Goal: Use online tool/utility: Utilize a website feature to perform a specific function

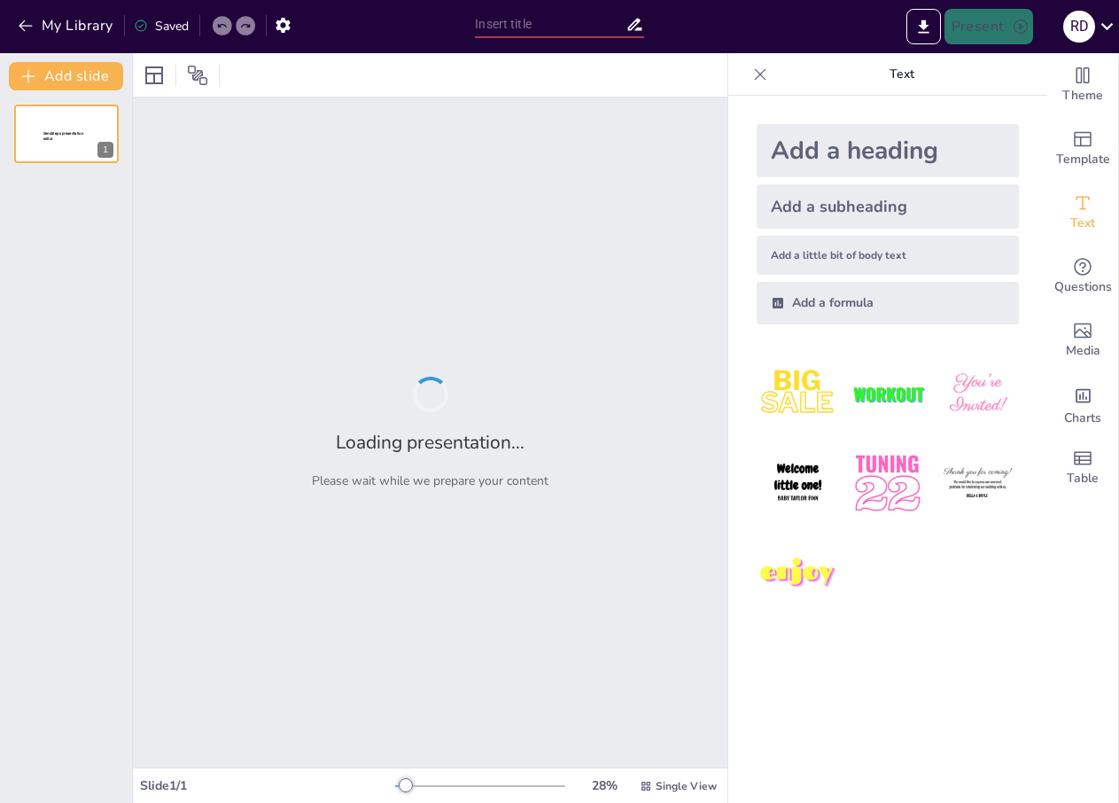
type input "Métodos Eficientes para la Conversión de Sistemas Numéricos: Decimal, Binario, …"
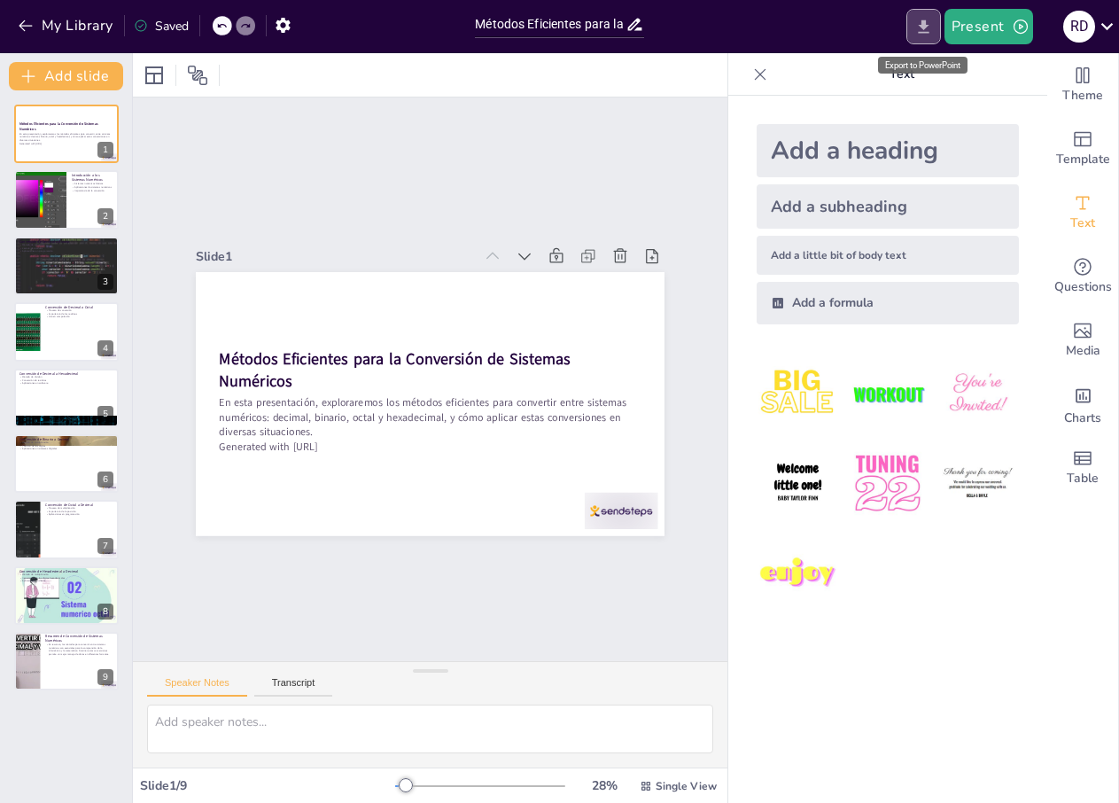
click at [924, 27] on icon "Export to PowerPoint" at bounding box center [923, 25] width 11 height 13
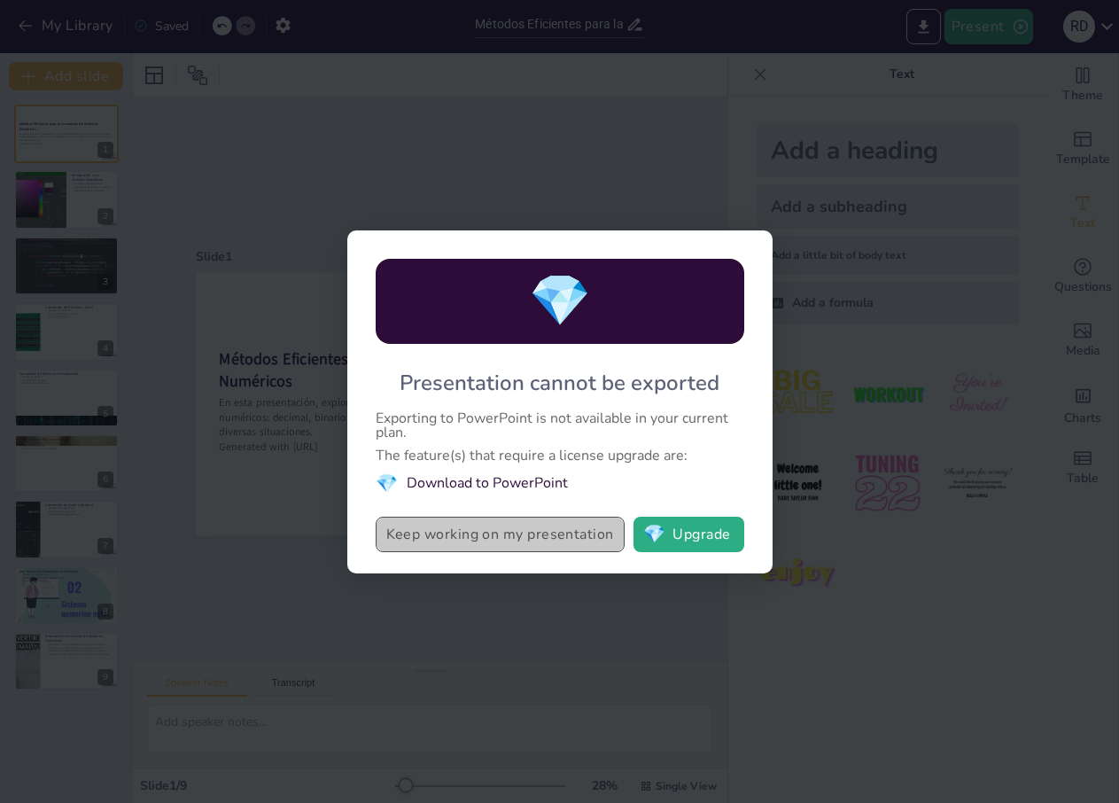
click at [503, 532] on button "Keep working on my presentation" at bounding box center [500, 534] width 249 height 35
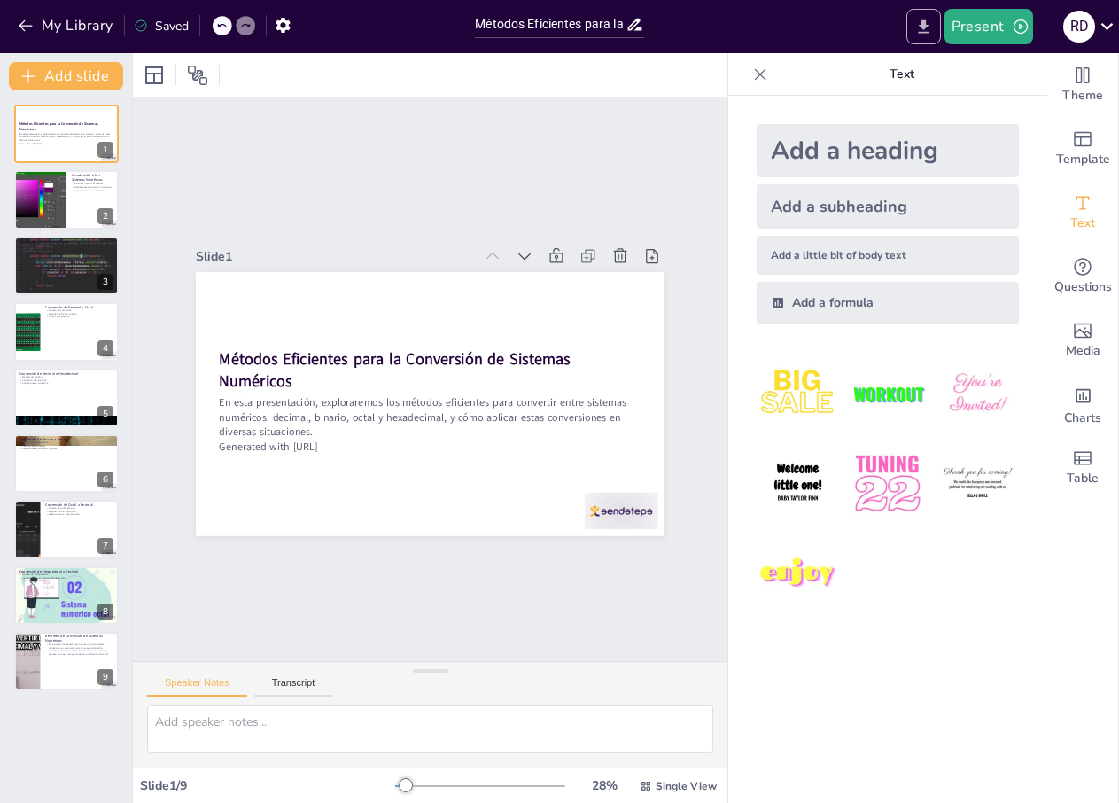
click at [916, 24] on icon "Export to PowerPoint" at bounding box center [923, 27] width 19 height 19
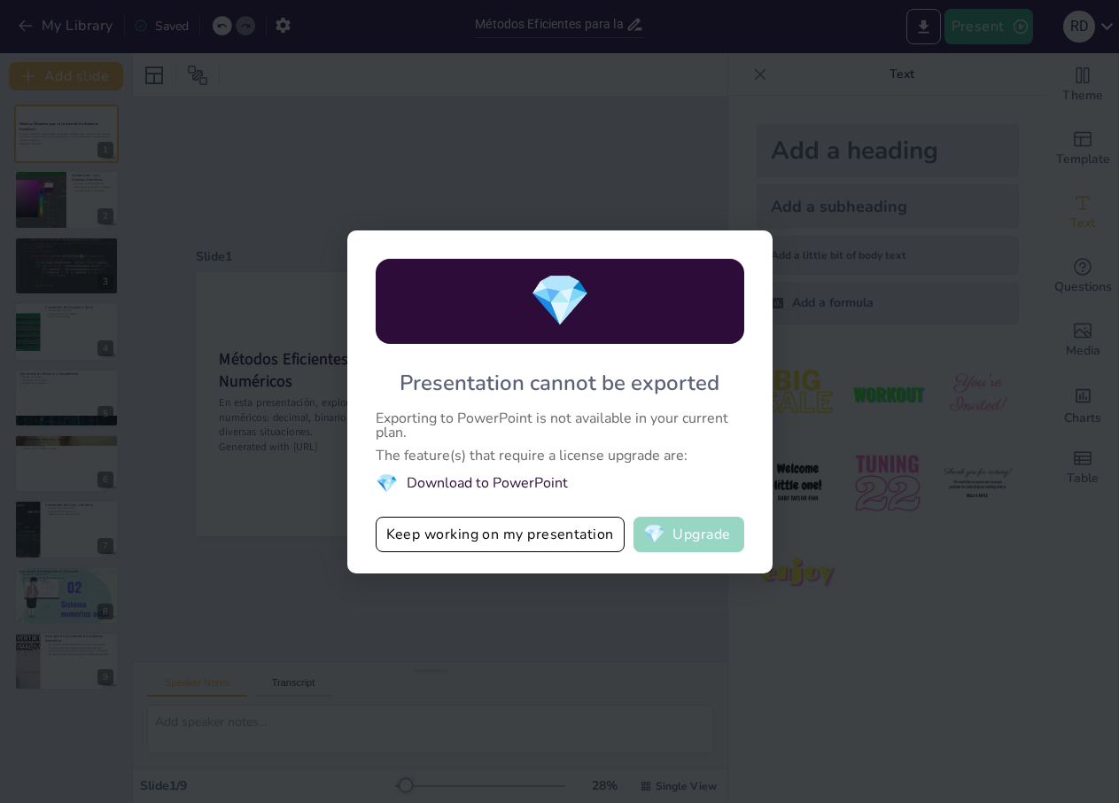
click at [704, 527] on button "💎 Upgrade" at bounding box center [689, 534] width 111 height 35
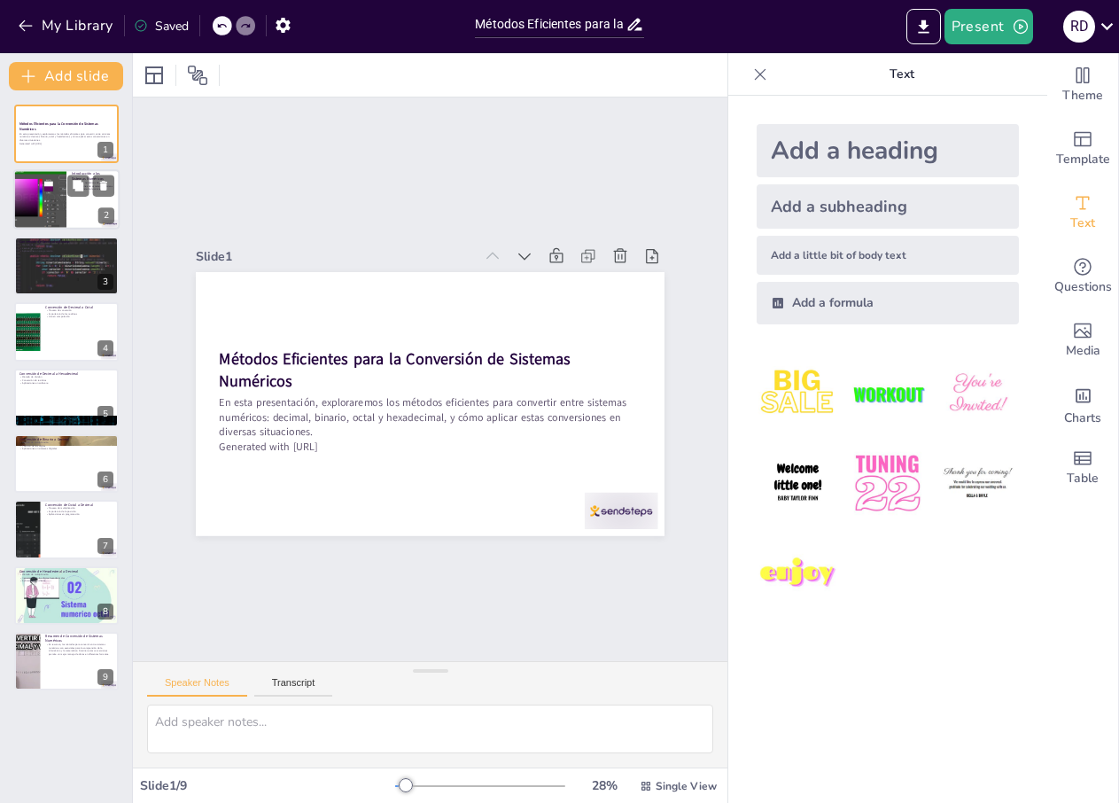
click at [88, 203] on div at bounding box center [66, 200] width 106 height 60
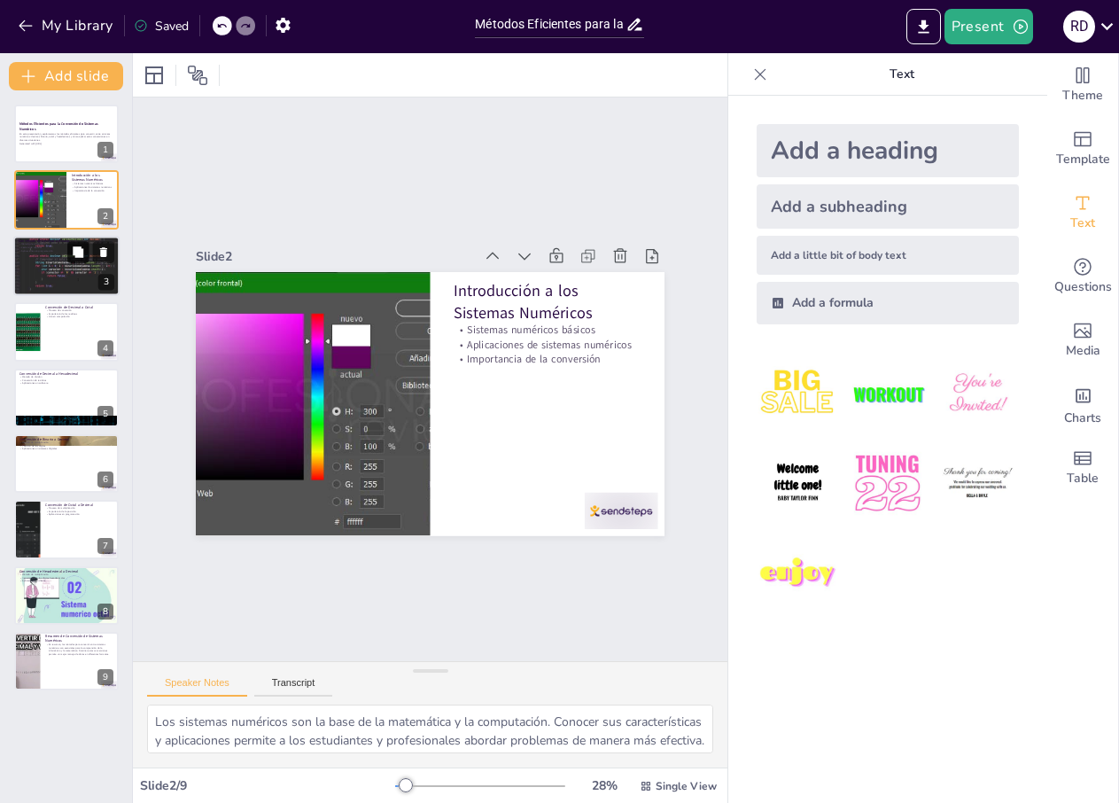
click at [87, 255] on button at bounding box center [77, 251] width 21 height 21
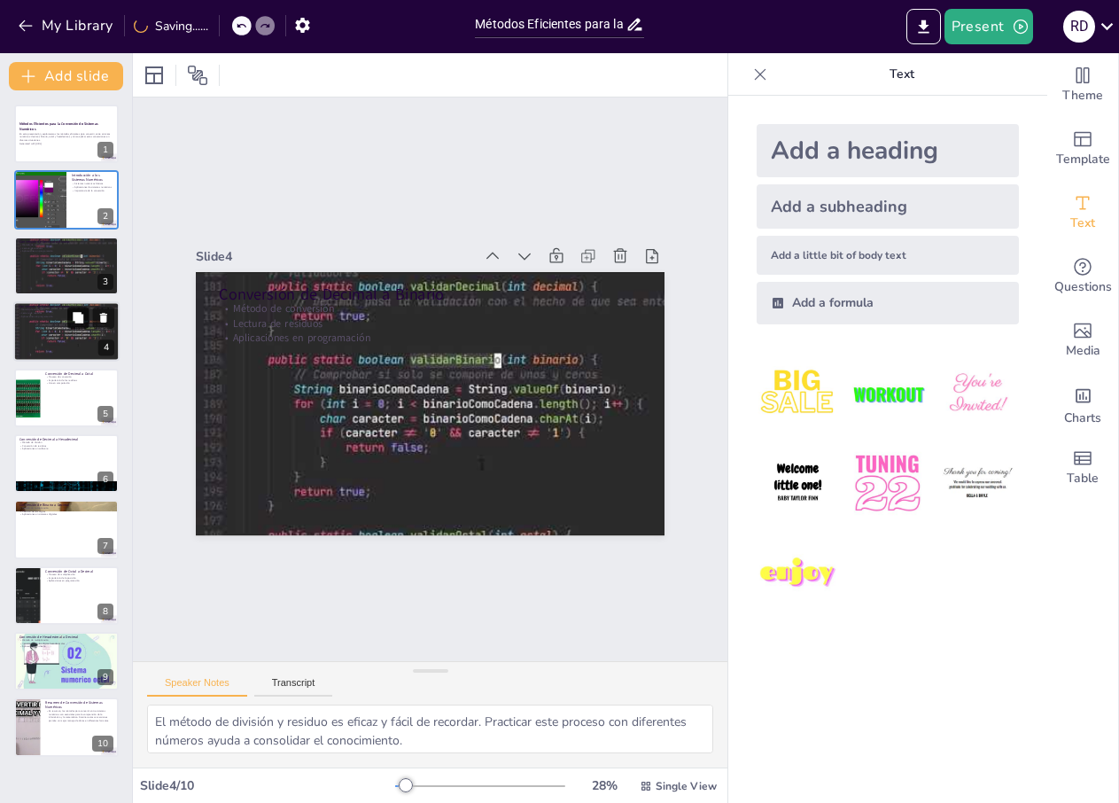
click at [82, 327] on button at bounding box center [77, 317] width 21 height 21
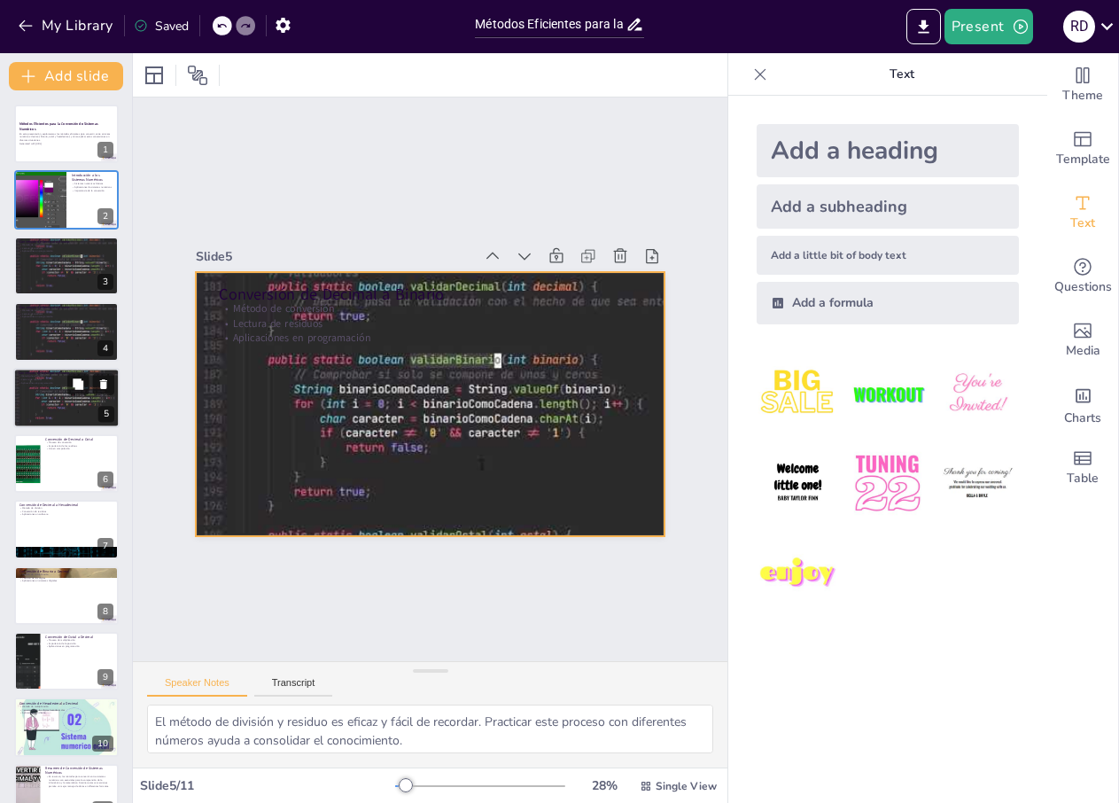
click at [75, 398] on div at bounding box center [66, 398] width 106 height 80
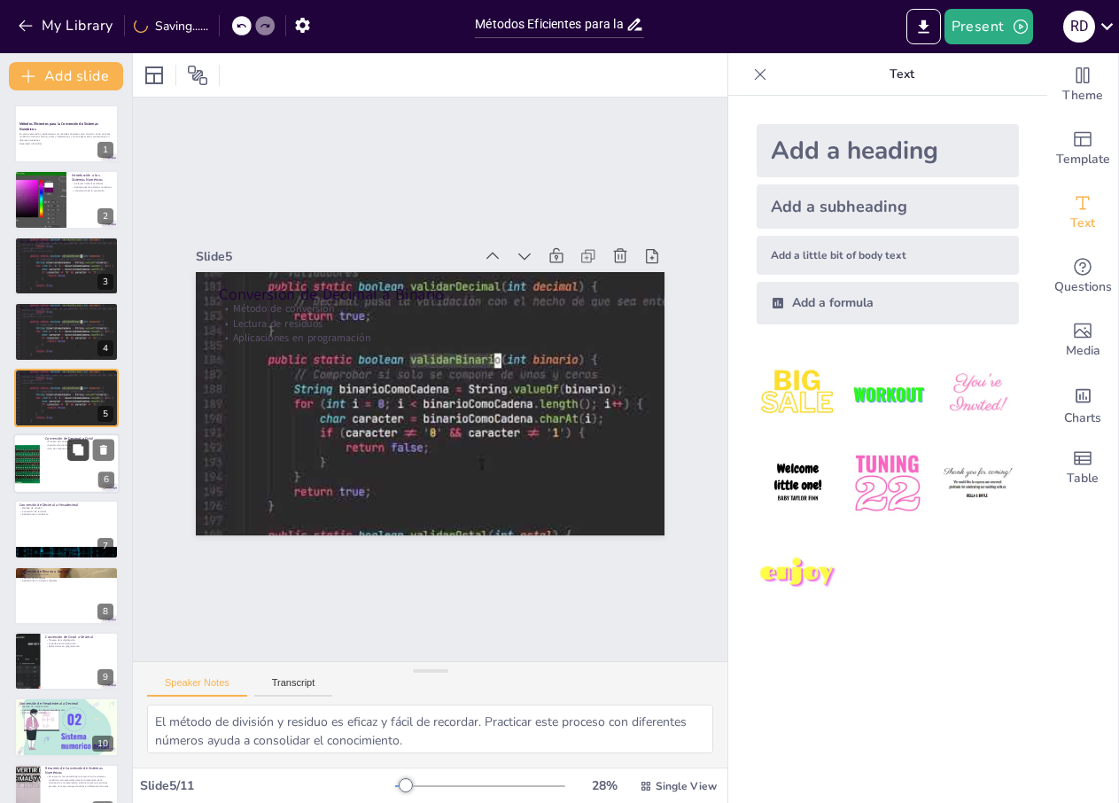
drag, startPoint x: 77, startPoint y: 444, endPoint x: 74, endPoint y: 453, distance: 9.3
click at [77, 447] on icon at bounding box center [78, 449] width 12 height 12
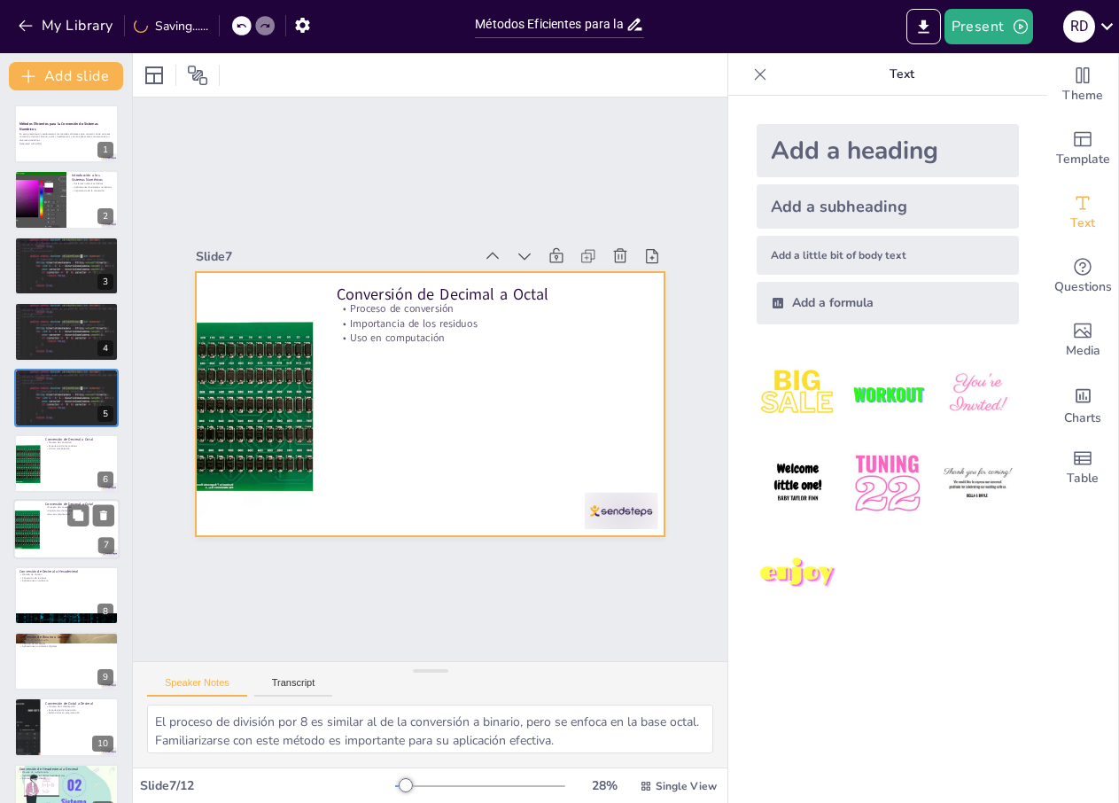
scroll to position [82, 0]
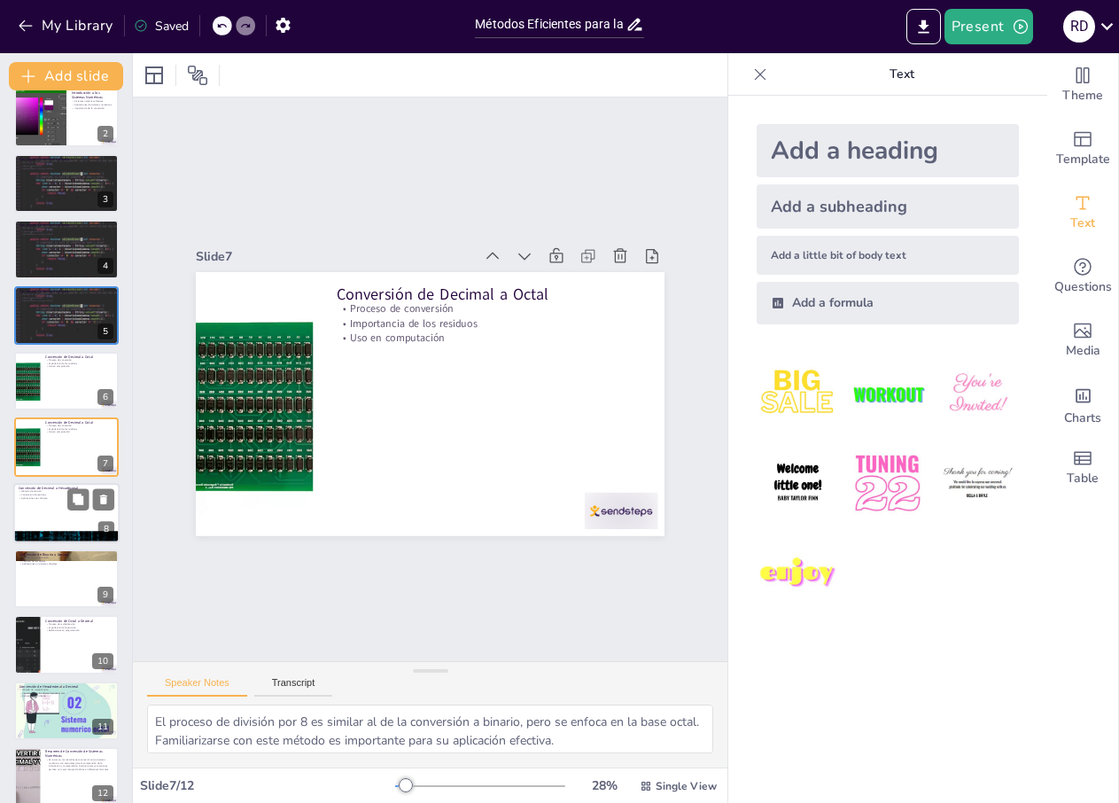
click at [67, 518] on div at bounding box center [66, 513] width 106 height 60
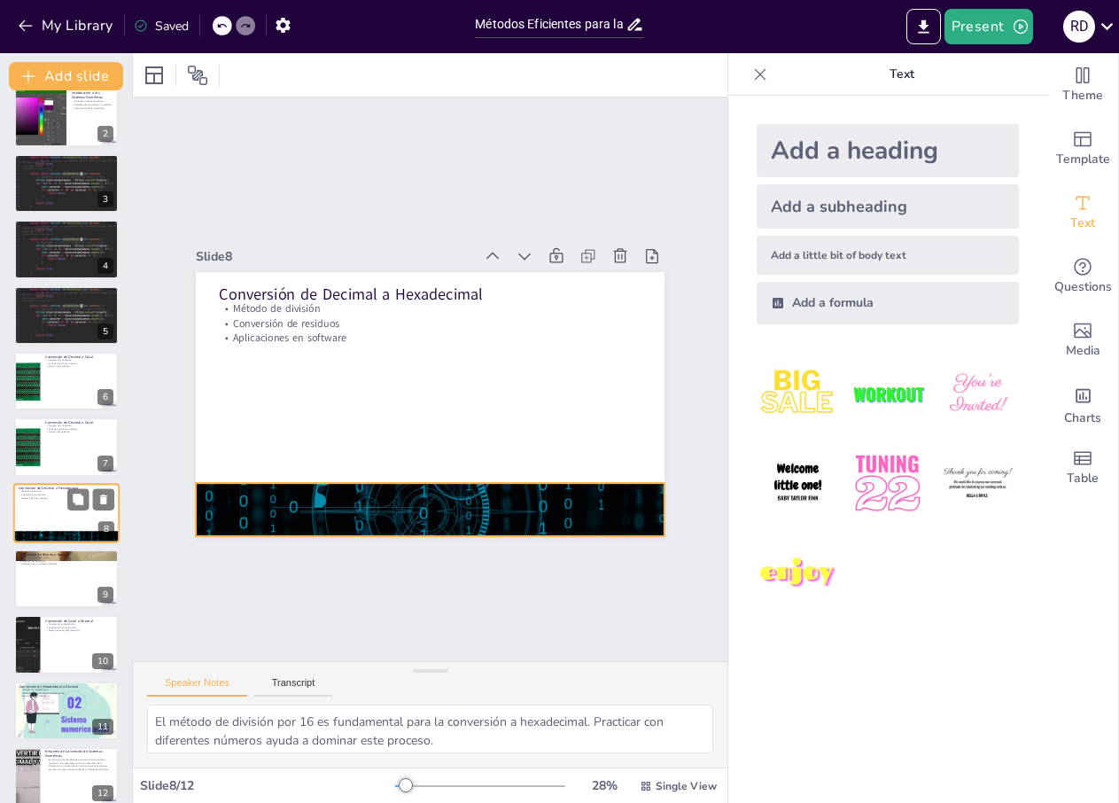
scroll to position [100, 0]
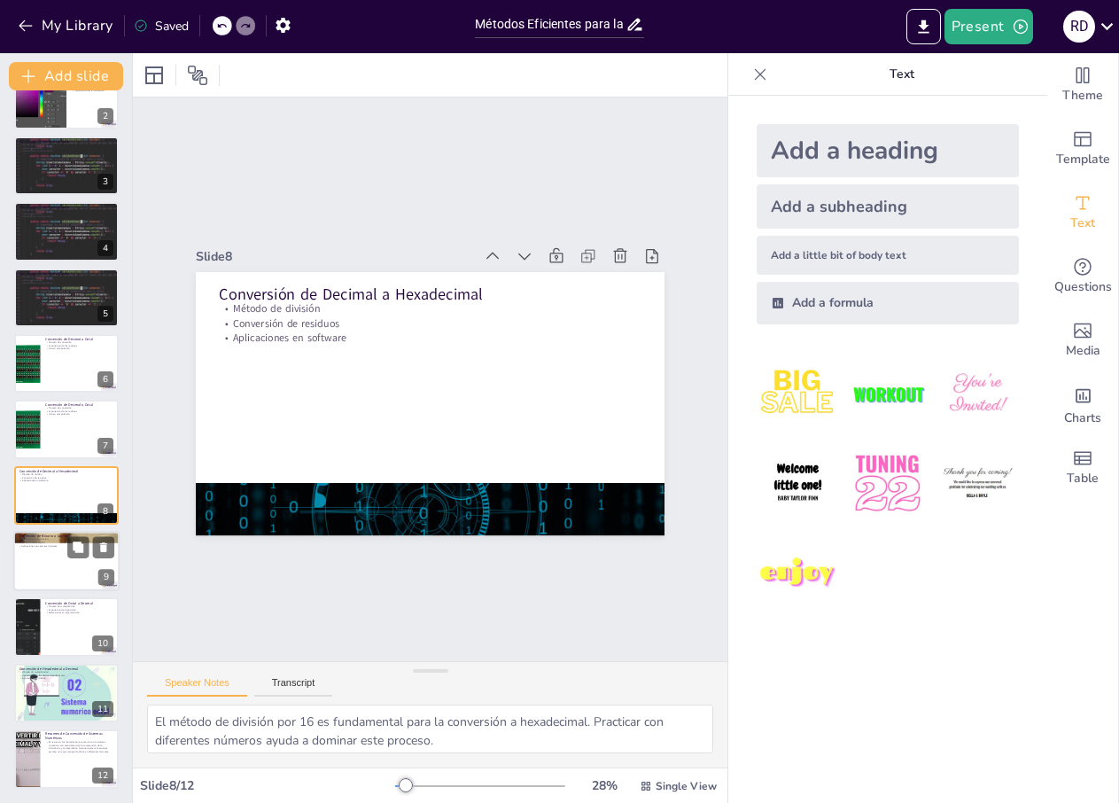
click at [91, 581] on div at bounding box center [66, 561] width 106 height 60
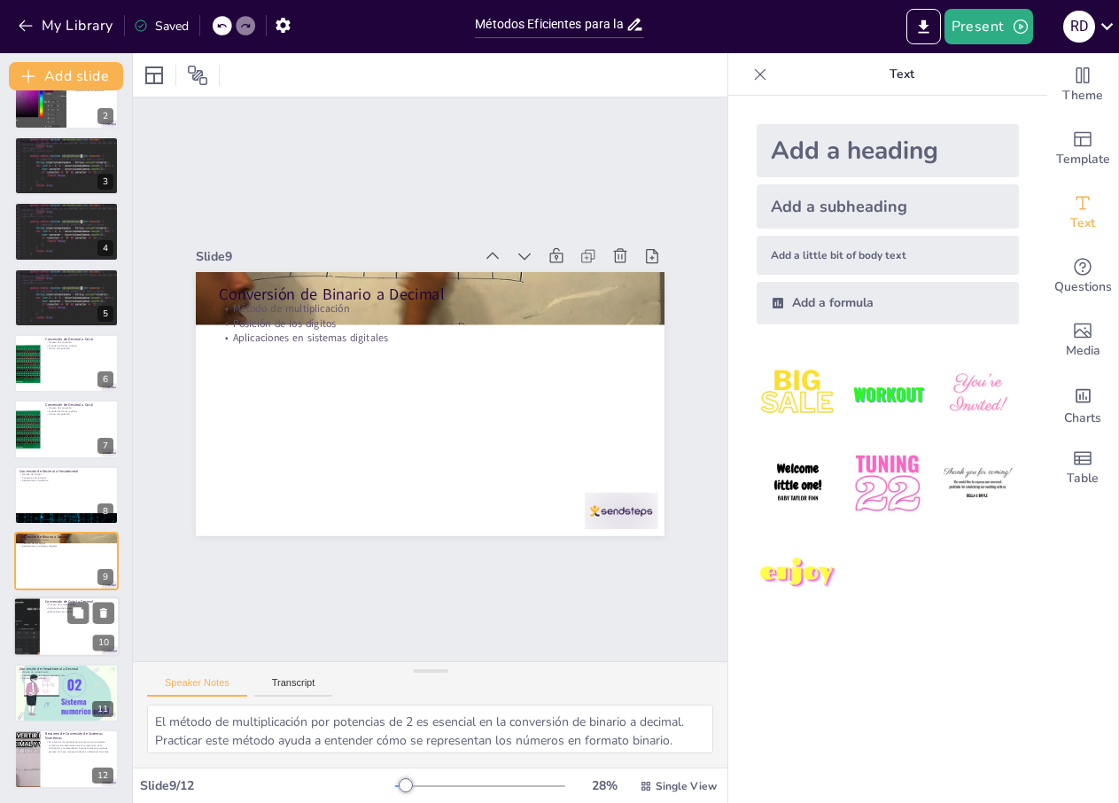
click at [90, 620] on div at bounding box center [90, 613] width 47 height 21
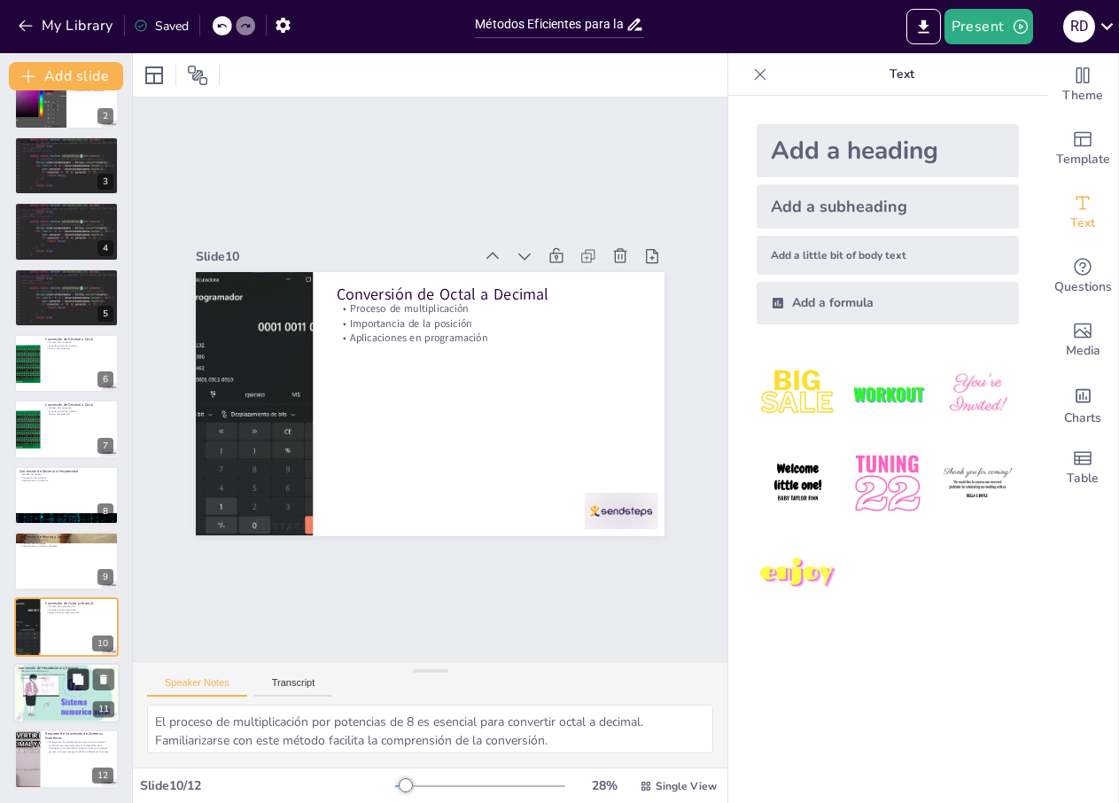
click at [78, 683] on icon at bounding box center [78, 678] width 11 height 11
type textarea "El método de multiplicación por potencias de 16 es crucial para la conversión d…"
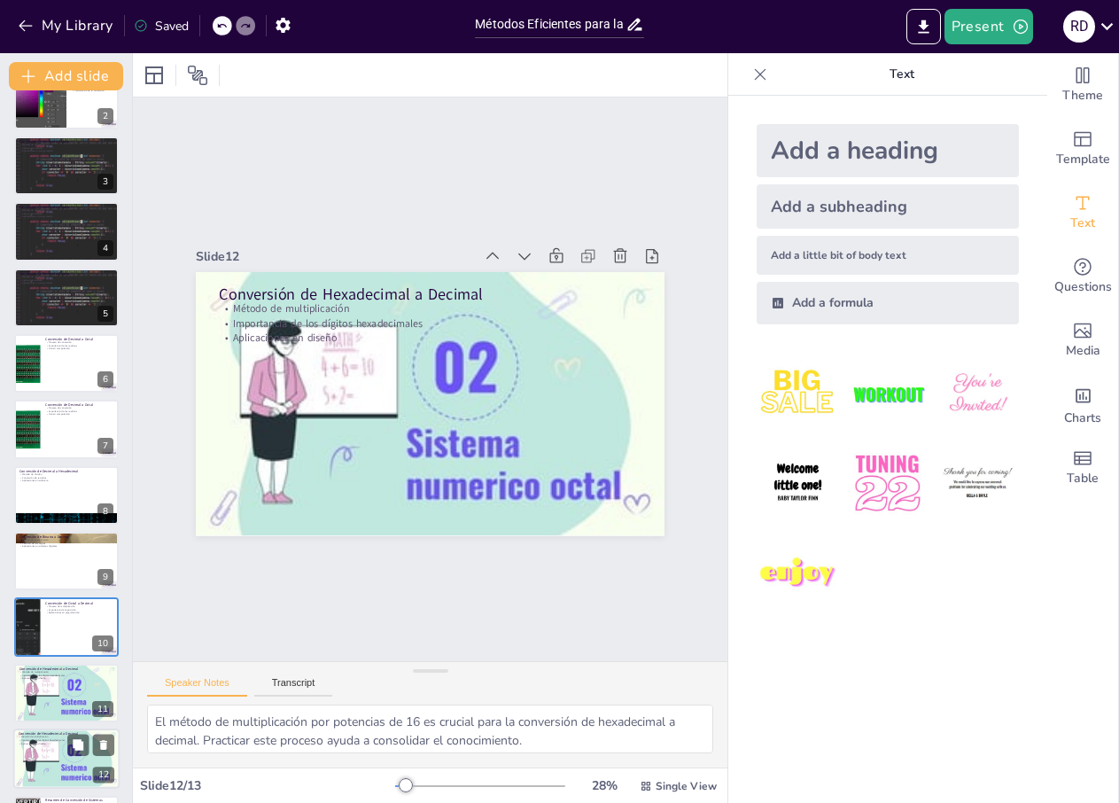
scroll to position [166, 0]
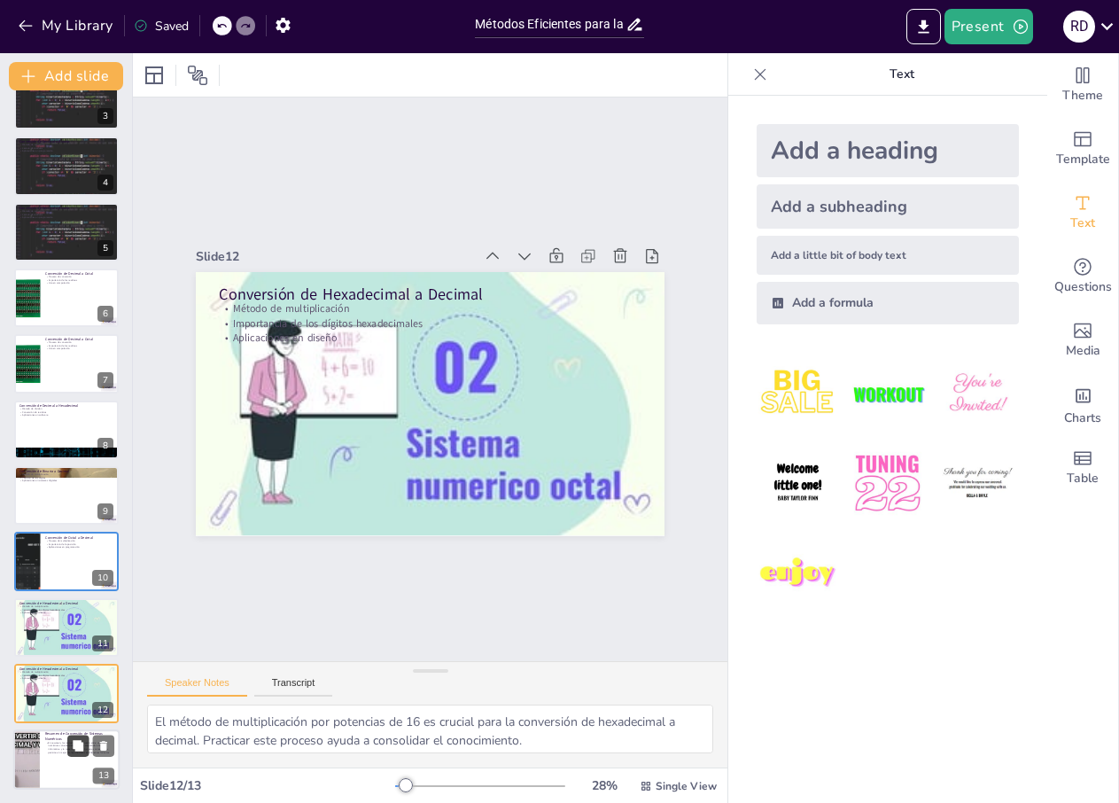
click at [80, 748] on icon at bounding box center [78, 745] width 11 height 11
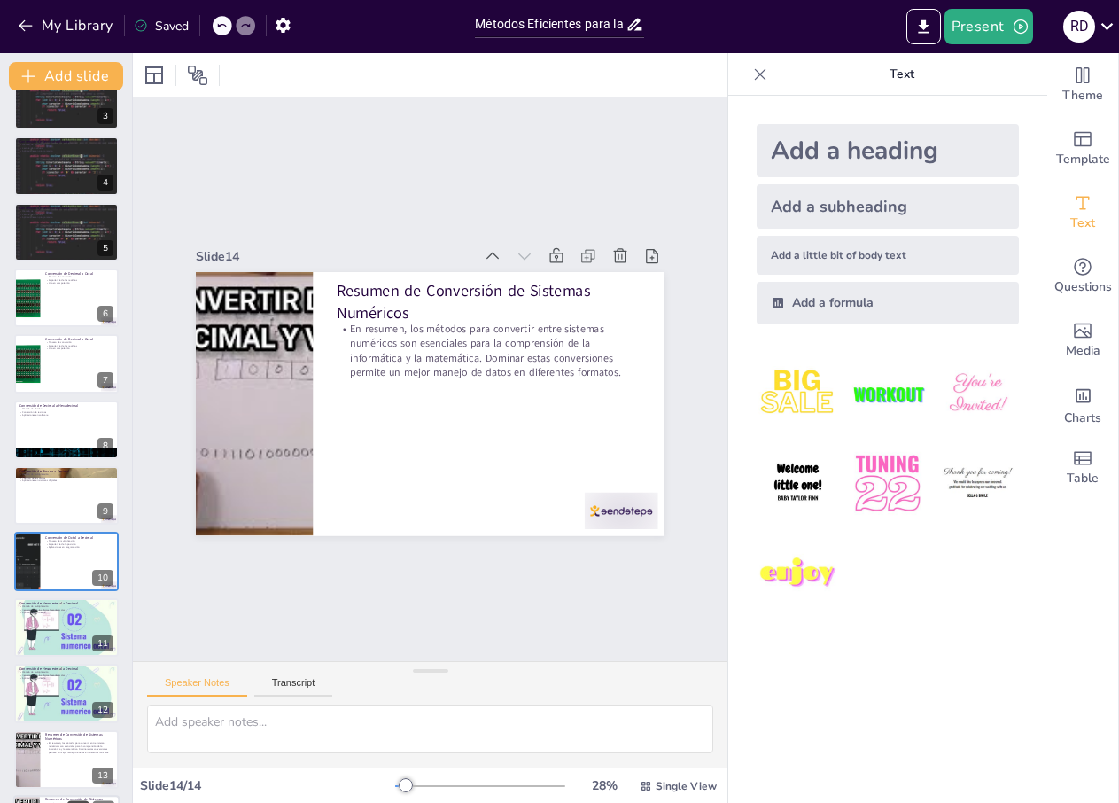
scroll to position [231, 0]
